Goal: Task Accomplishment & Management: Use online tool/utility

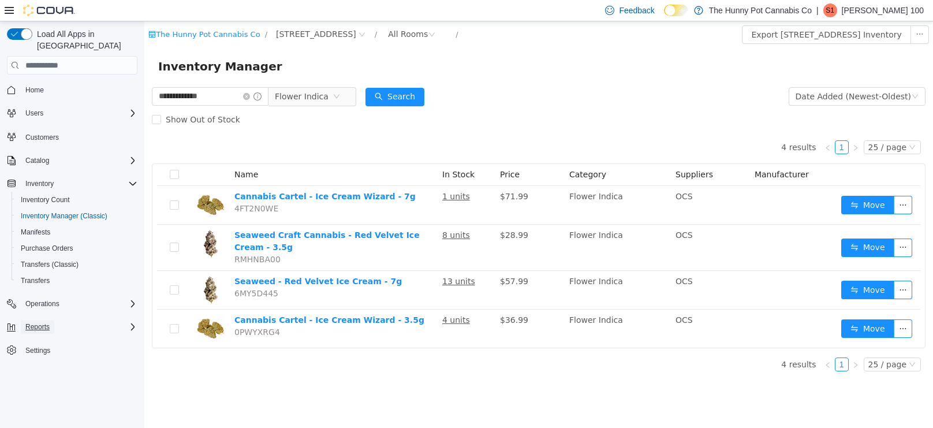
click at [53, 320] on button "Reports" at bounding box center [37, 327] width 33 height 14
click at [48, 353] on button "Reports" at bounding box center [77, 359] width 130 height 16
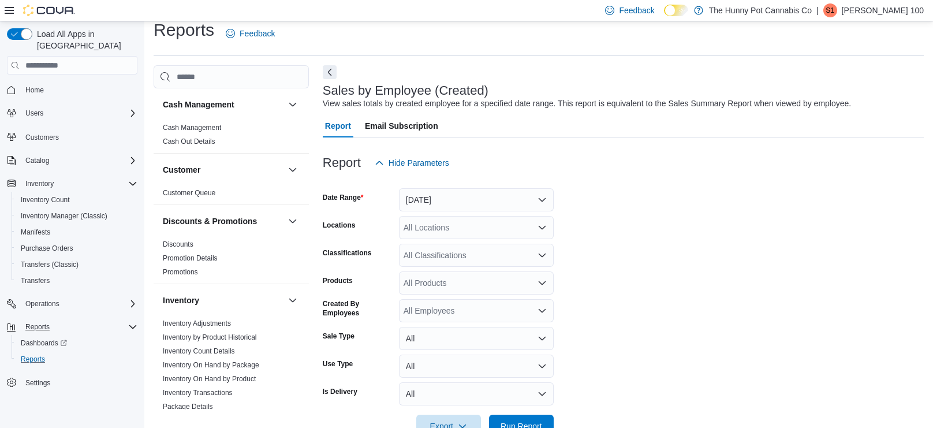
scroll to position [27, 0]
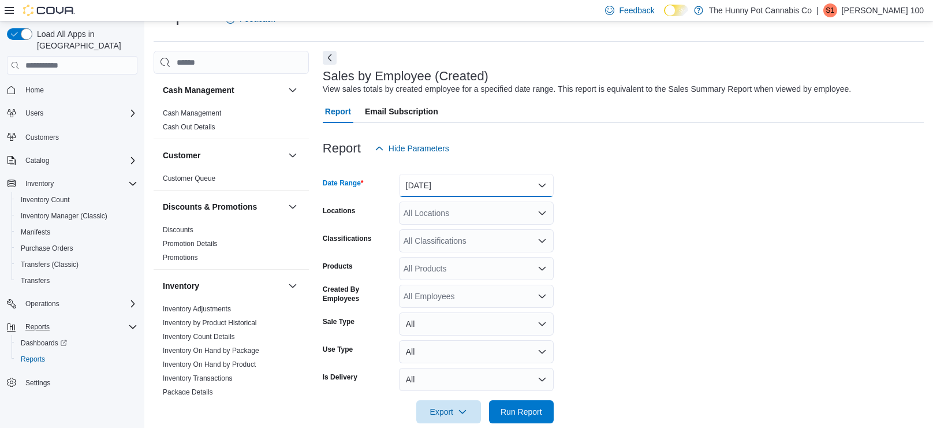
click at [422, 190] on button "[DATE]" at bounding box center [476, 185] width 155 height 23
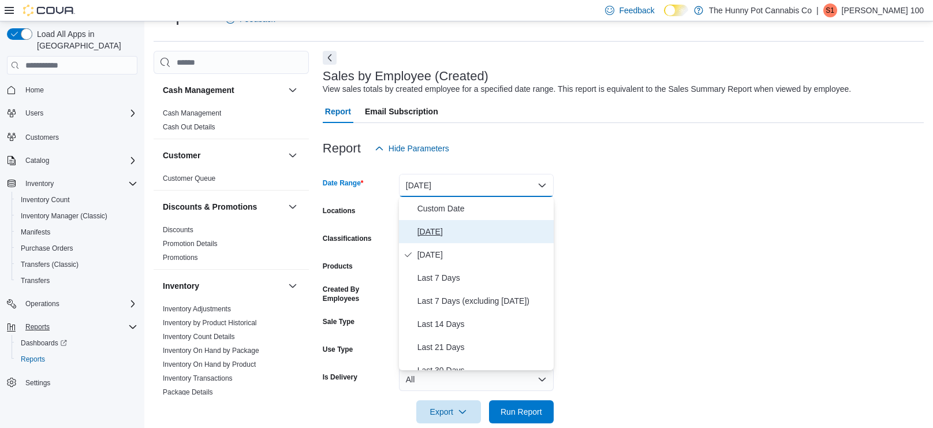
click at [424, 221] on button "[DATE]" at bounding box center [476, 231] width 155 height 23
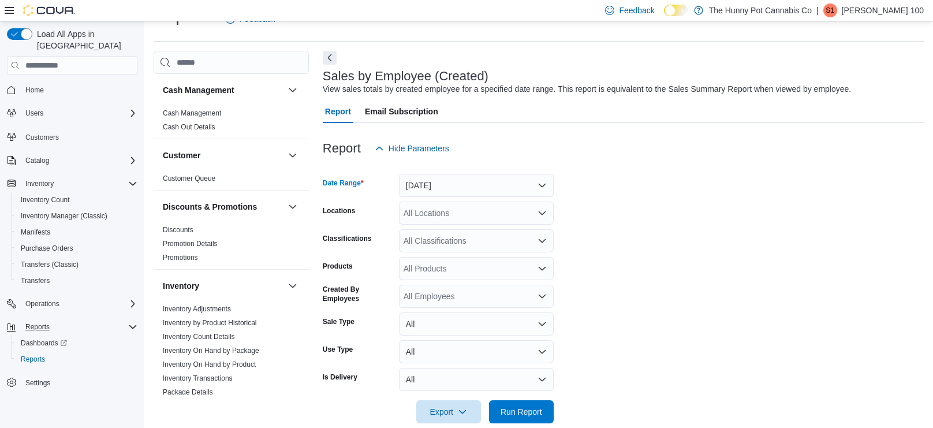
click at [592, 222] on form "Date Range [DATE] Locations All Locations Classifications All Classifications P…" at bounding box center [623, 291] width 601 height 263
click at [466, 218] on div "All Locations" at bounding box center [476, 212] width 155 height 23
type input "***"
click at [474, 230] on span "[STREET_ADDRESS]" at bounding box center [469, 233] width 80 height 12
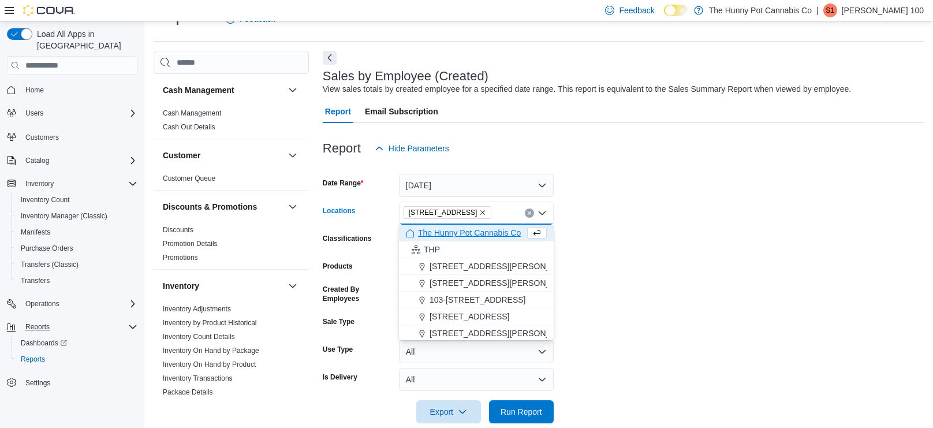
click at [698, 271] on form "Date Range [DATE] Locations [STREET_ADDRESS] Selected. [STREET_ADDRESS] Press B…" at bounding box center [623, 291] width 601 height 263
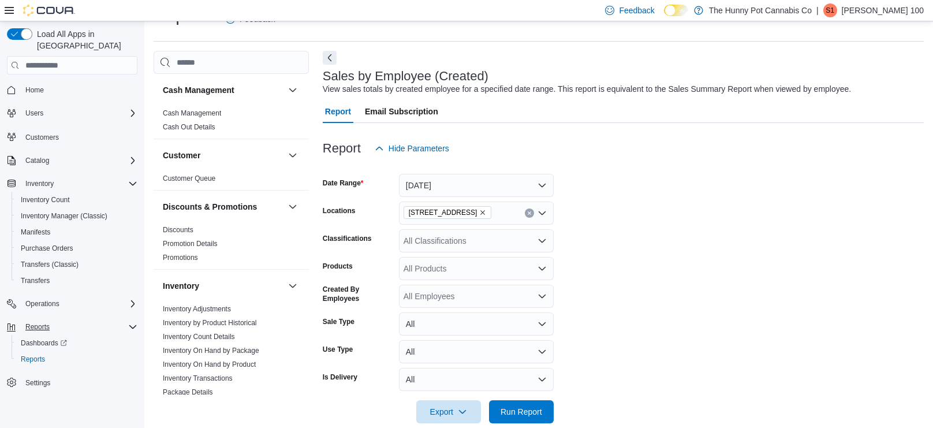
scroll to position [45, 0]
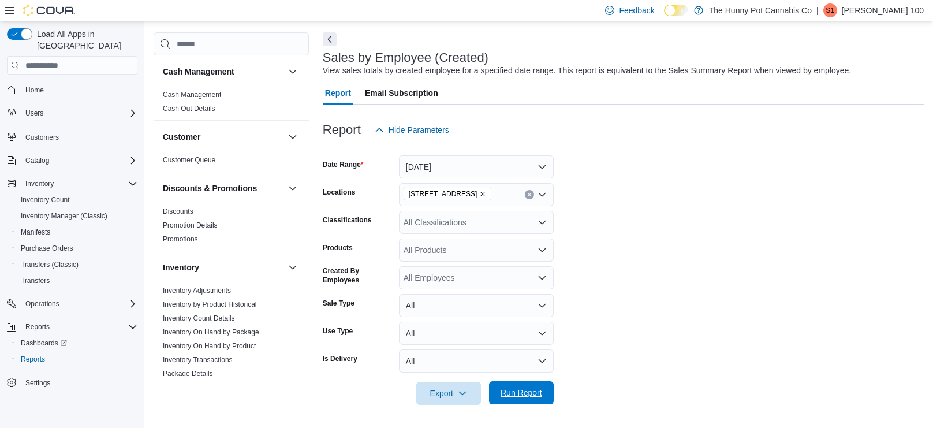
click at [499, 388] on span "Run Report" at bounding box center [521, 392] width 51 height 23
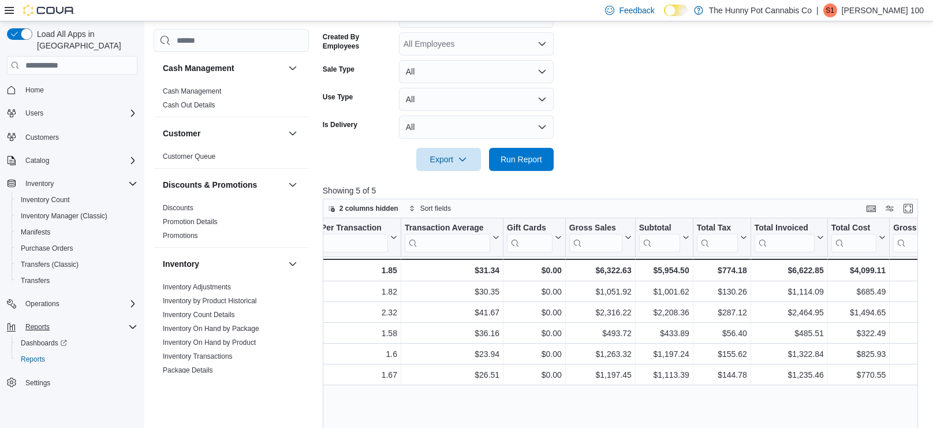
scroll to position [282, 0]
